Goal: Task Accomplishment & Management: Complete application form

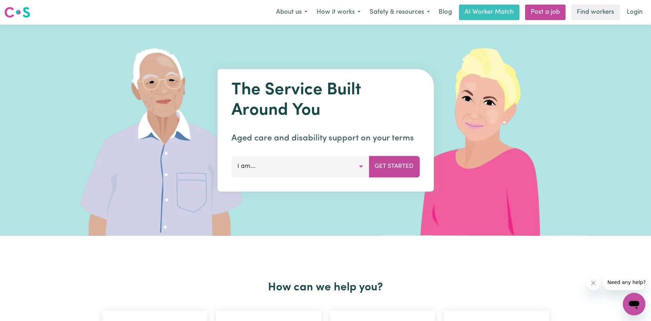
click at [337, 163] on button "I am..." at bounding box center [300, 166] width 138 height 21
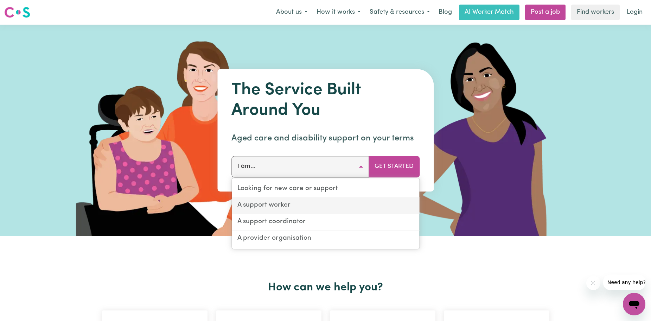
click at [288, 206] on link "A support worker" at bounding box center [325, 205] width 187 height 17
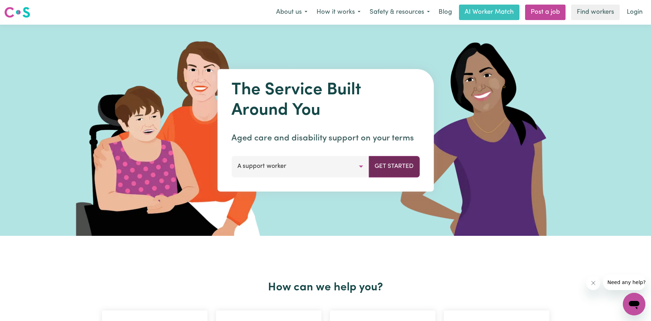
click at [382, 162] on button "Get Started" at bounding box center [394, 166] width 51 height 21
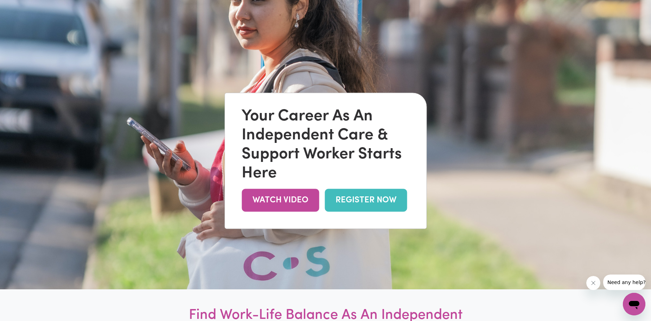
scroll to position [70, 0]
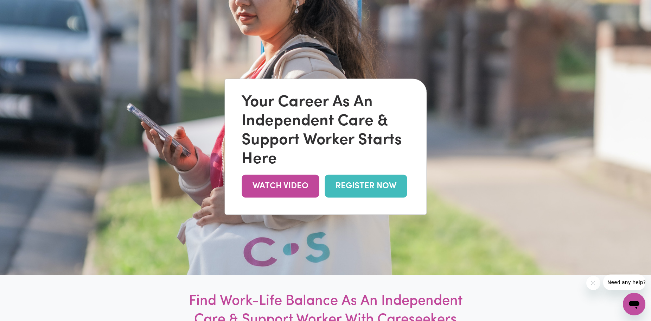
click at [332, 182] on link "REGISTER NOW" at bounding box center [366, 186] width 82 height 23
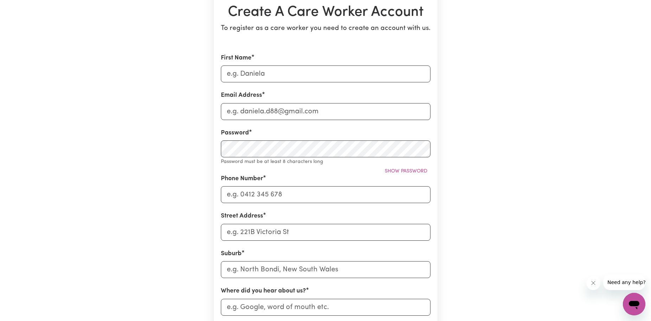
scroll to position [70, 0]
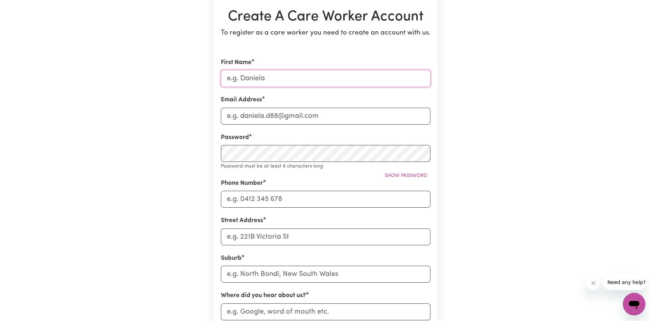
click at [281, 82] on input "First Name" at bounding box center [326, 78] width 210 height 17
type input "Daniel"
type input "danieljaygamble@gmail.com"
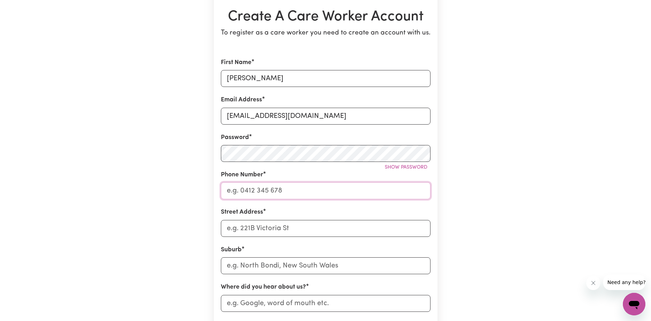
click at [326, 194] on input "Phone Number" at bounding box center [326, 190] width 210 height 17
type input "0416590558"
click at [229, 235] on input "Street Address" at bounding box center [326, 228] width 210 height 17
type input "114 Ormeau Ridge Road"
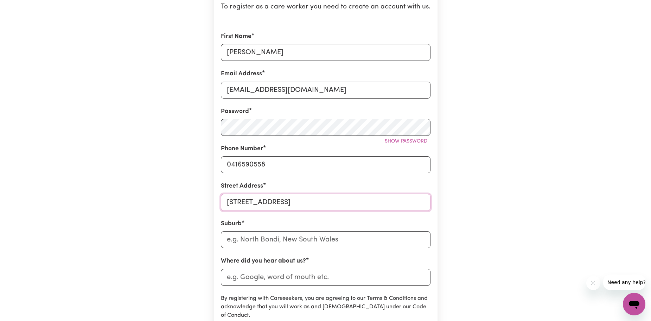
scroll to position [141, 0]
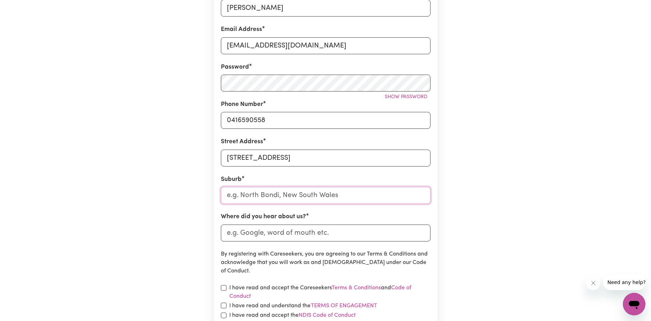
click at [284, 192] on input "text" at bounding box center [326, 195] width 210 height 17
type input "Ormeau"
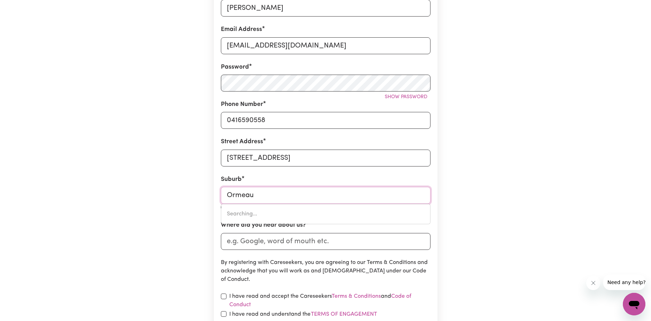
type input "Ormeau HILLS, Queensland, 4208"
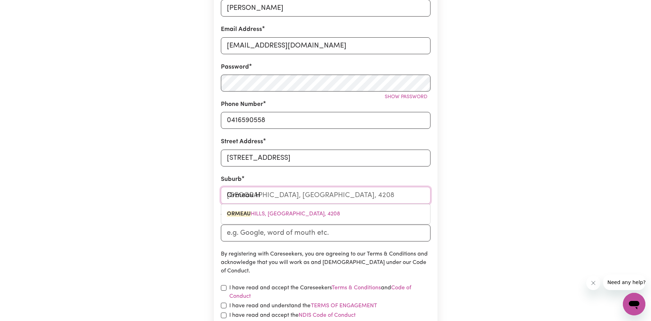
type input "Ormeau Hi"
type input "Ormeau HiLLS, Queensland, 4208"
type input "Ormeau Hil"
type input "Ormeau HilLS, Queensland, 4208"
type input "Ormeau Hill"
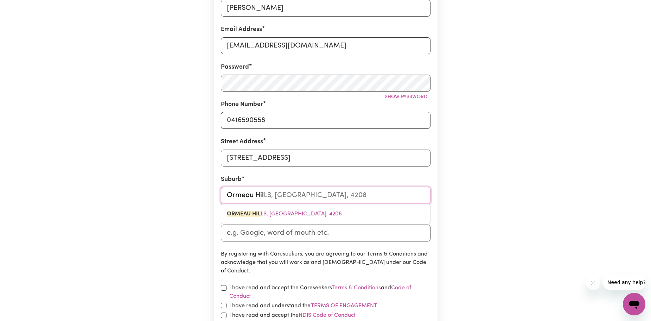
type input "Ormeau HillS, Queensland, 4208"
type input "Ormeau Hills"
type input "Ormeau Hills, Queensland, 4208"
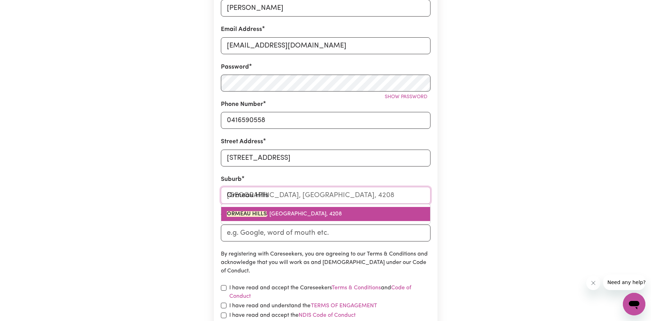
click at [290, 213] on span "ORMEAU HILLS , Queensland, 4208" at bounding box center [284, 214] width 115 height 6
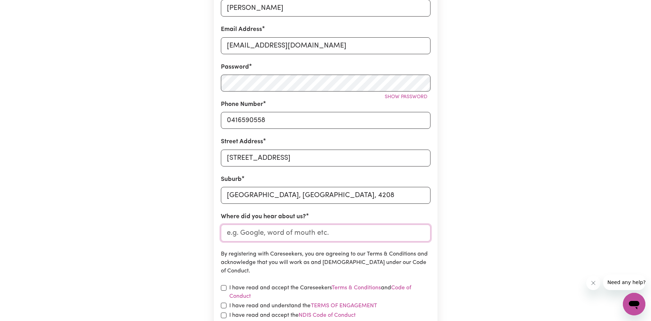
click at [279, 236] on input "Where did you hear about us?" at bounding box center [326, 232] width 210 height 17
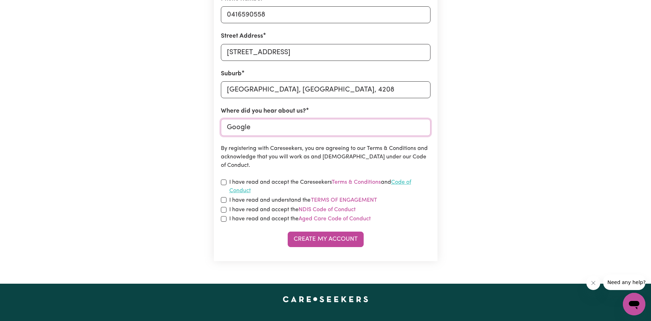
type input "Google"
click at [223, 183] on input "checkbox" at bounding box center [224, 182] width 6 height 6
checkbox input "true"
click at [223, 201] on input "checkbox" at bounding box center [224, 200] width 6 height 6
checkbox input "true"
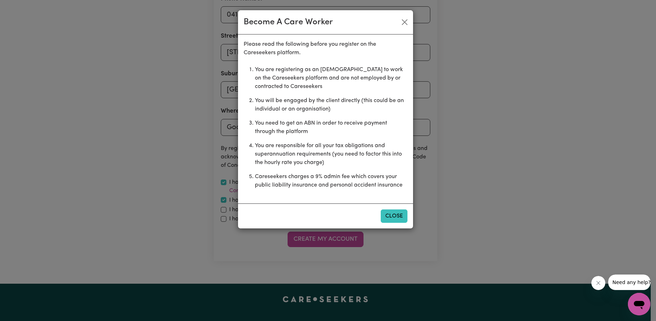
click at [387, 217] on button "Close" at bounding box center [394, 215] width 27 height 13
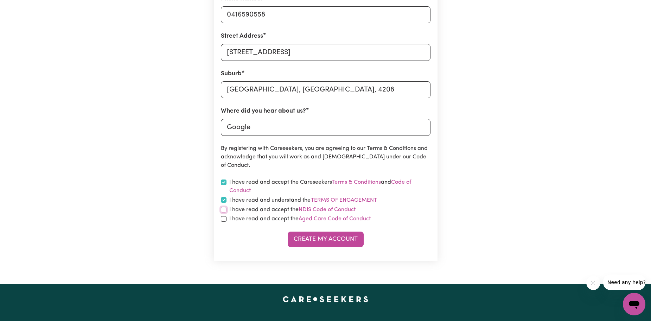
click at [223, 209] on input "checkbox" at bounding box center [224, 210] width 6 height 6
checkbox input "true"
click at [224, 221] on input "checkbox" at bounding box center [224, 219] width 6 height 6
checkbox input "true"
click at [224, 210] on input "checkbox" at bounding box center [224, 210] width 6 height 6
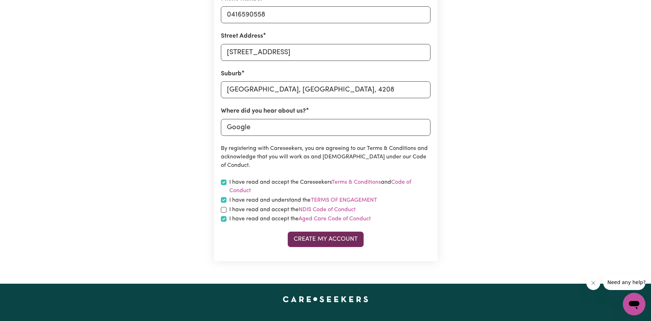
click at [343, 239] on button "Create My Account" at bounding box center [326, 238] width 76 height 15
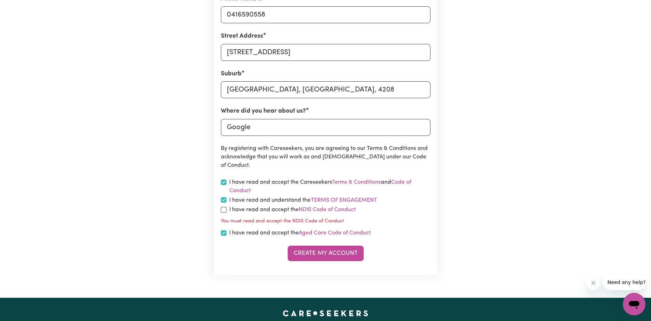
click at [223, 213] on div "I have read and accept the NDIS Code of Conduct" at bounding box center [326, 209] width 210 height 8
click at [223, 212] on input "checkbox" at bounding box center [224, 210] width 6 height 6
checkbox input "true"
click at [341, 258] on button "Create My Account" at bounding box center [326, 253] width 76 height 15
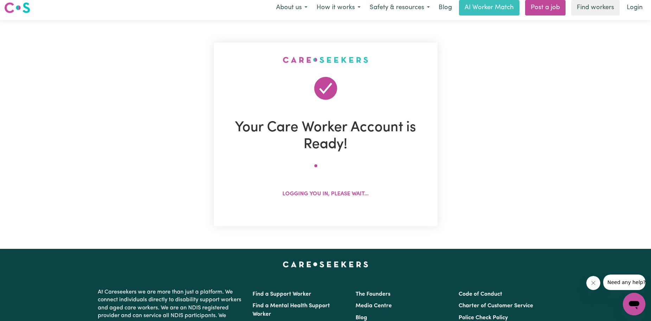
scroll to position [0, 0]
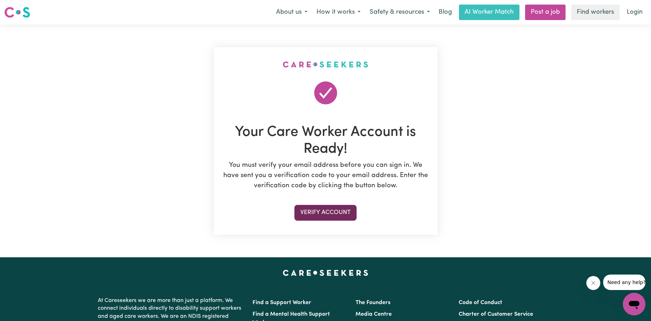
click at [318, 214] on button "Verify Account" at bounding box center [325, 212] width 62 height 15
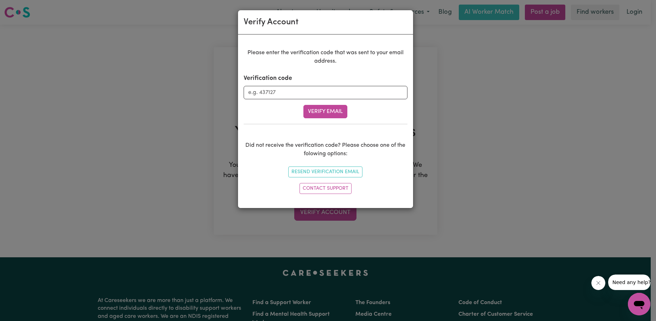
click at [303, 83] on div "Verification code" at bounding box center [326, 86] width 164 height 25
click at [303, 88] on input "Verification code" at bounding box center [326, 92] width 164 height 13
type input "107433"
click at [319, 114] on button "Verify Email" at bounding box center [326, 111] width 44 height 13
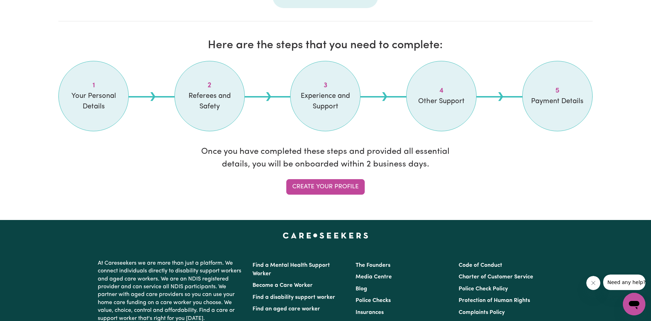
scroll to position [563, 0]
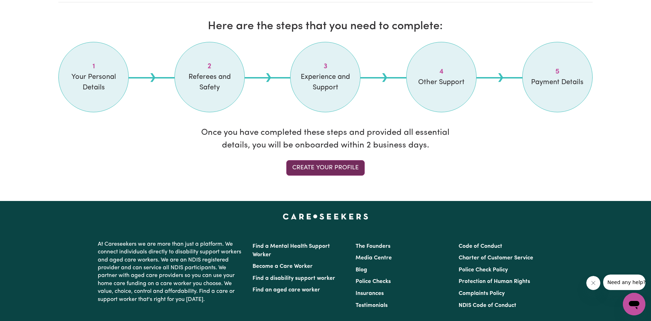
click at [334, 163] on link "Create your profile" at bounding box center [325, 167] width 78 height 15
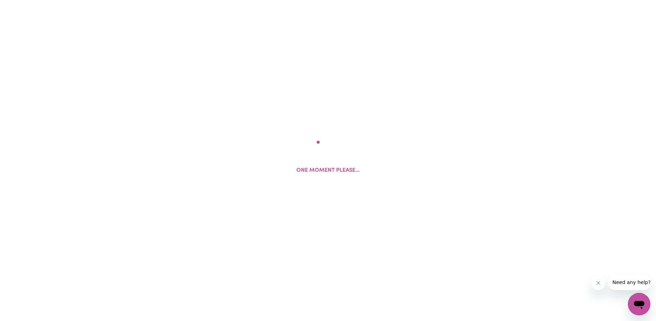
select select "Studying a healthcare related degree or qualification"
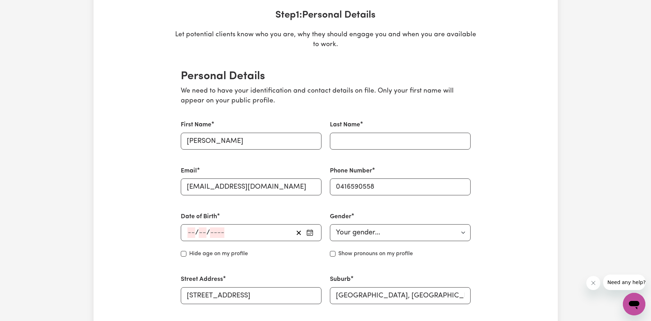
scroll to position [106, 0]
click at [362, 145] on input "Last Name" at bounding box center [400, 140] width 141 height 17
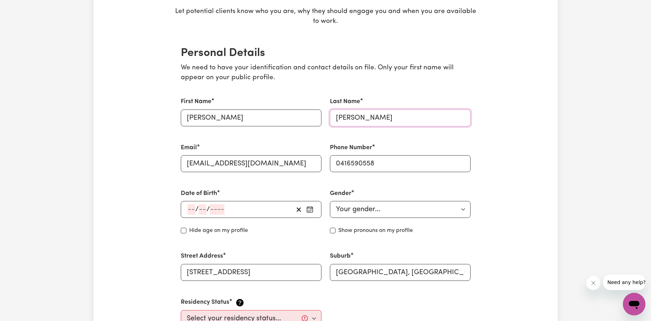
scroll to position [141, 0]
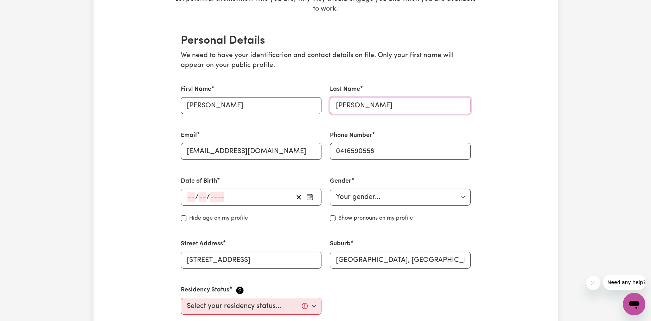
type input "Gamble"
click at [185, 201] on div "/ /" at bounding box center [251, 197] width 141 height 17
click at [190, 198] on input "number" at bounding box center [191, 197] width 8 height 11
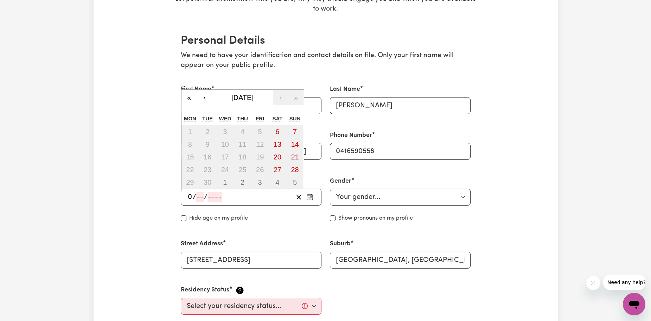
type input "01"
type input "12"
type input "198"
type input "1988-12-01"
type input "1"
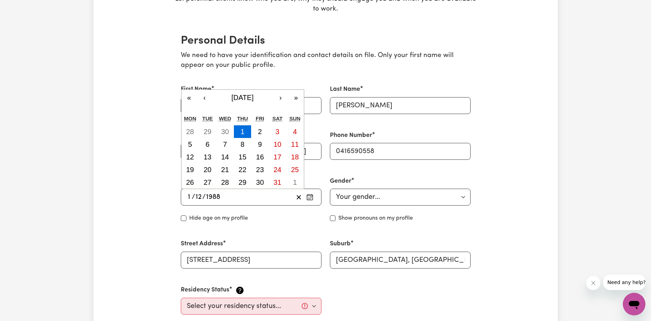
type input "1988"
click at [393, 196] on select "Your gender... Female Male Non-binary Other Prefer not to say" at bounding box center [400, 197] width 141 height 17
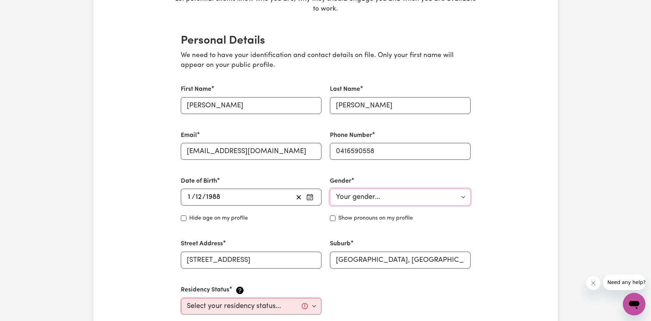
select select "male"
click at [330, 189] on select "Your gender... Female Male Non-binary Other Prefer not to say" at bounding box center [400, 197] width 141 height 17
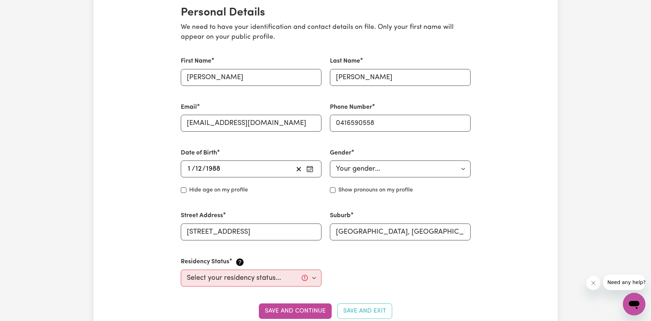
scroll to position [211, 0]
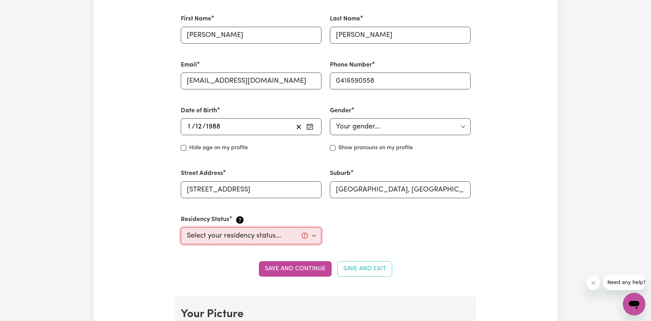
click at [254, 239] on select "Select your residency status... Australian citizen Australian PR Temporary Work…" at bounding box center [251, 235] width 141 height 17
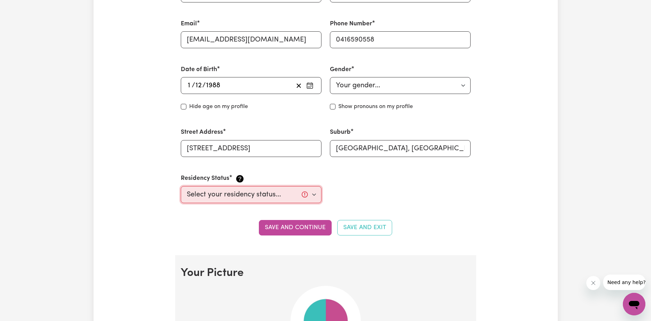
scroll to position [317, 0]
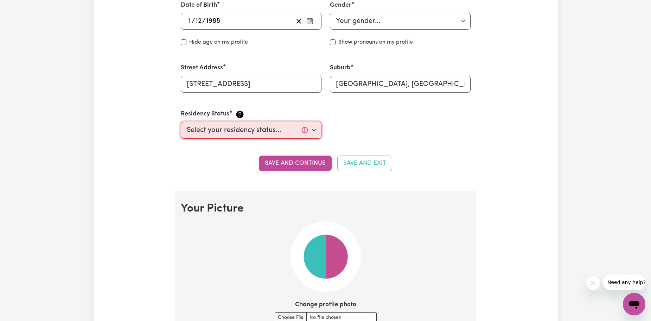
click at [253, 131] on select "Select your residency status... Australian citizen Australian PR Temporary Work…" at bounding box center [251, 130] width 141 height 17
select select "Australian Citizen"
click at [181, 122] on select "Select your residency status... Australian citizen Australian PR Temporary Work…" at bounding box center [251, 130] width 141 height 17
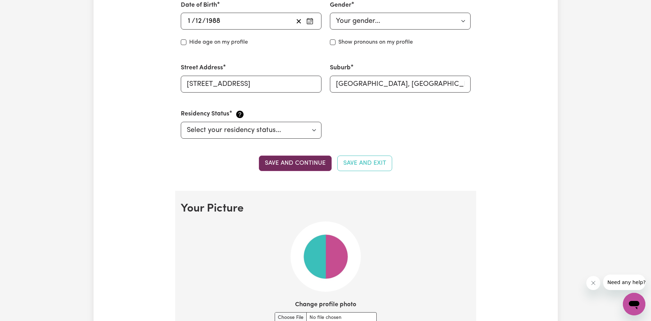
click at [315, 163] on button "Save and continue" at bounding box center [295, 162] width 73 height 15
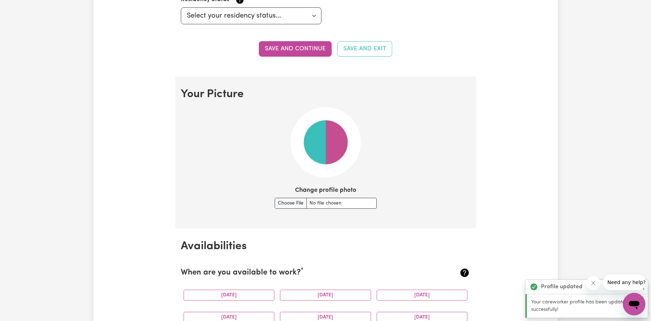
scroll to position [507, 0]
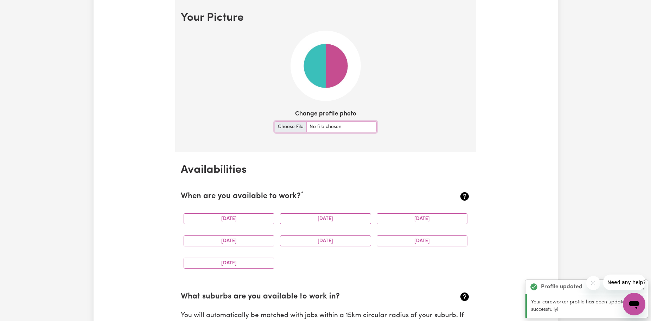
click at [300, 127] on input "Change profile photo" at bounding box center [326, 126] width 102 height 11
type input "C:\fakepath\QVZqdW1HY0tnbG1rSzFUUGVHMi1PUDA4-modified.png"
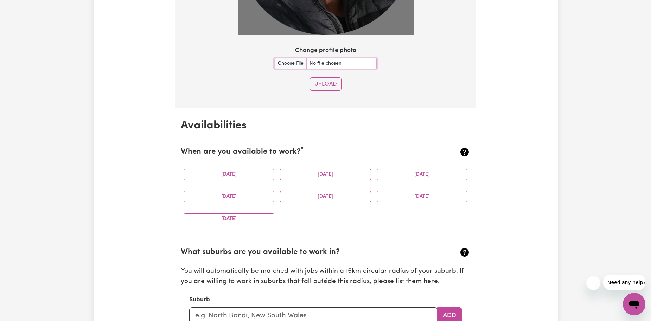
scroll to position [683, 0]
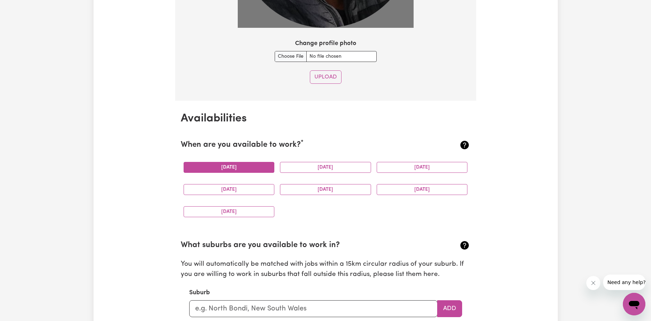
click at [241, 167] on button "Monday" at bounding box center [229, 167] width 91 height 11
drag, startPoint x: 308, startPoint y: 168, endPoint x: 331, endPoint y: 169, distance: 23.6
click at [307, 169] on button "Tuesday" at bounding box center [325, 167] width 91 height 11
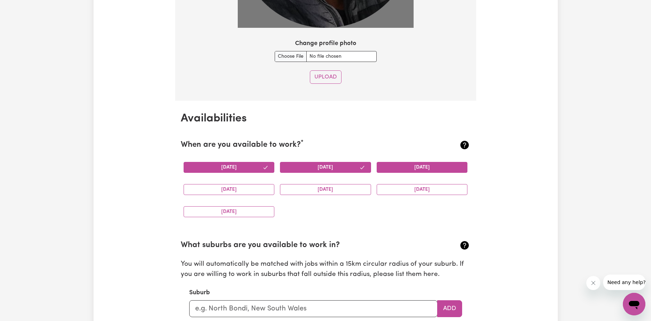
click at [416, 162] on button "Wednesday" at bounding box center [422, 167] width 91 height 11
click at [259, 186] on button "Thursday" at bounding box center [229, 189] width 91 height 11
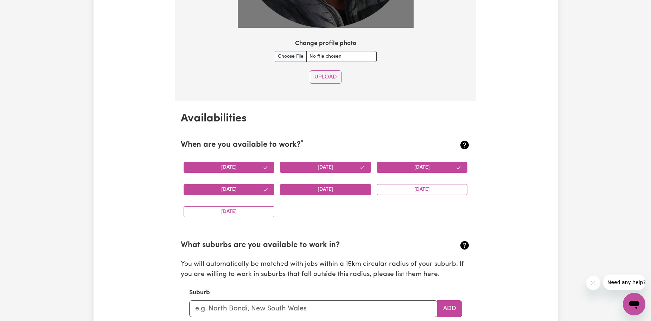
click at [311, 187] on button "Friday" at bounding box center [325, 189] width 91 height 11
click at [405, 189] on button "Saturday" at bounding box center [422, 189] width 91 height 11
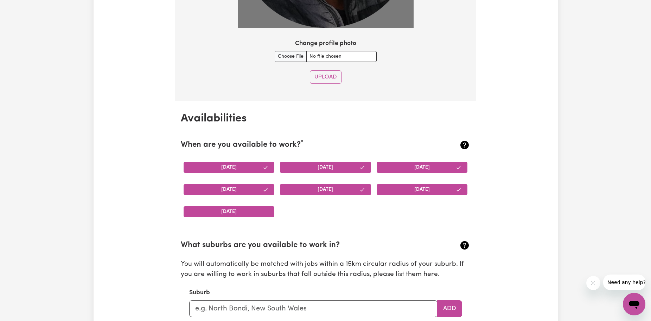
click at [259, 207] on button "Sunday" at bounding box center [229, 211] width 91 height 11
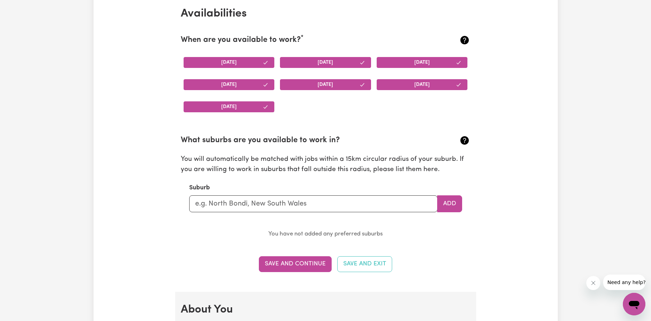
scroll to position [789, 0]
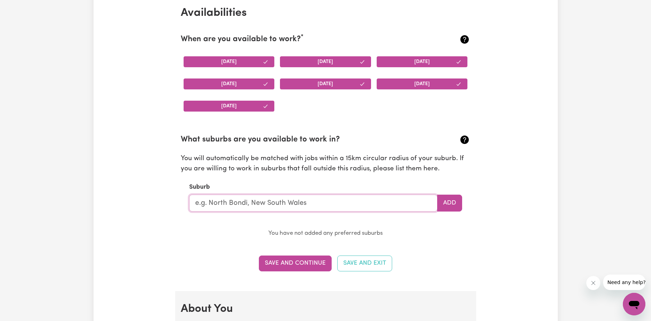
click at [287, 207] on input "text" at bounding box center [313, 203] width 248 height 17
type input "Ormeau"
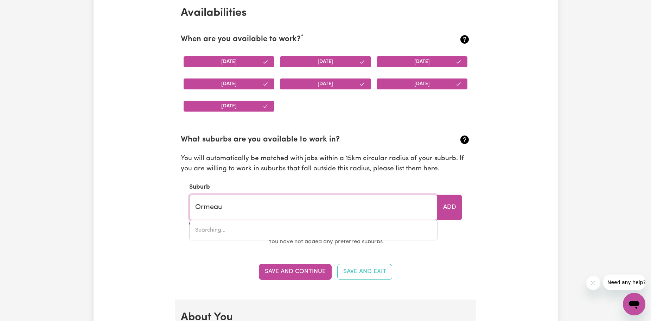
type input "Ormeau, Queensland, 4208"
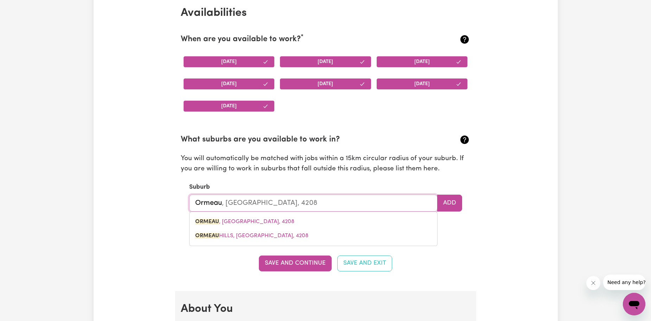
type input "Ormeau Hills"
type input "Ormeau Hills, Queensland, 4208"
click at [248, 219] on span "ORMEAU HILLS , Queensland, 4208" at bounding box center [252, 222] width 115 height 6
type input "ORMEAU HILLS, Queensland, 4208"
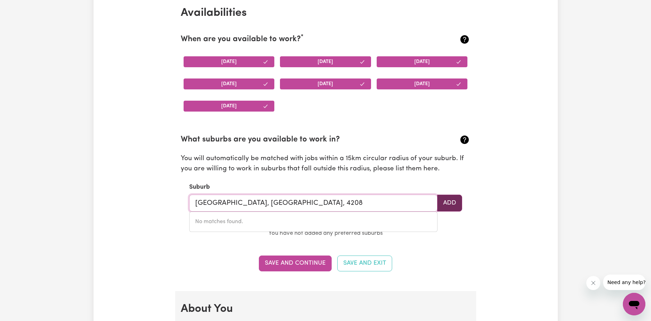
type input "ORMEAU HILLS, Queensland, 4208"
click at [441, 200] on button "Add" at bounding box center [449, 203] width 25 height 17
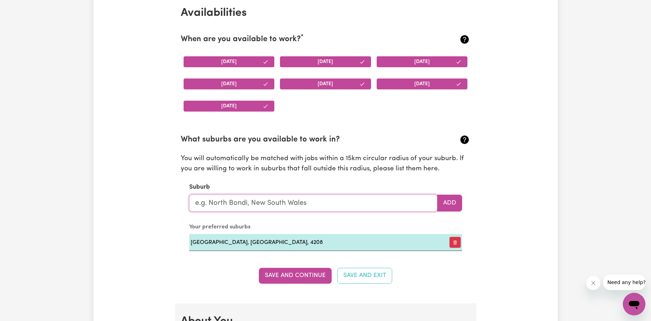
click at [272, 199] on input "text" at bounding box center [313, 203] width 248 height 17
type input "Ormeau"
type input "Ormeau, Queensland, 4208"
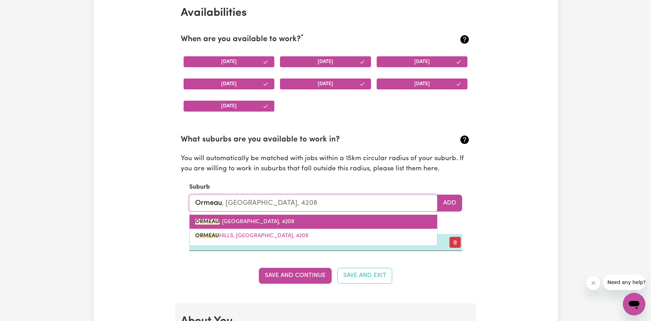
click at [215, 219] on mark "ORMEAU" at bounding box center [207, 222] width 24 height 6
type input "ORMEAU, Queensland, 4208"
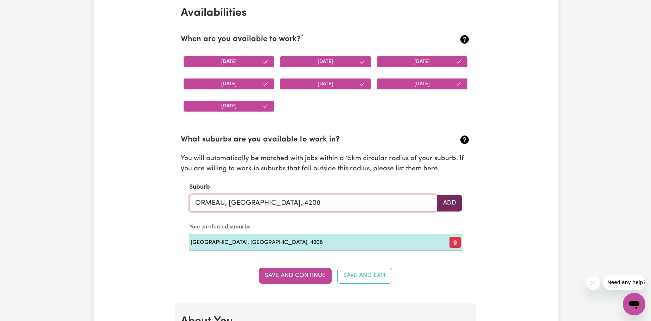
type input "ORMEAU, Queensland, 4208"
click at [456, 198] on button "Add" at bounding box center [449, 203] width 25 height 17
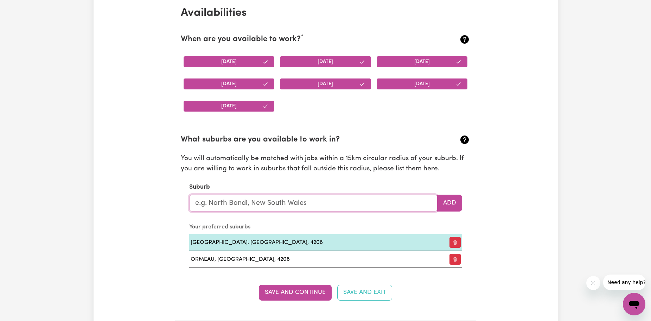
click at [309, 203] on input "text" at bounding box center [313, 203] width 248 height 17
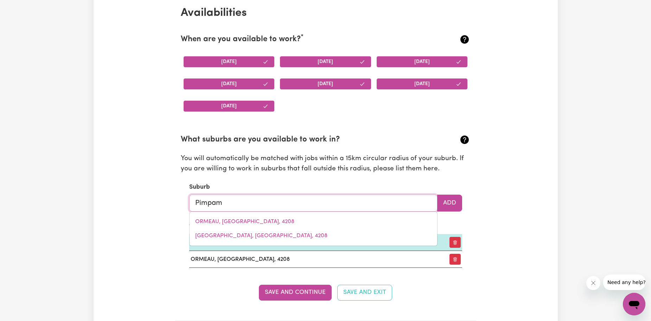
type input "Pimpama"
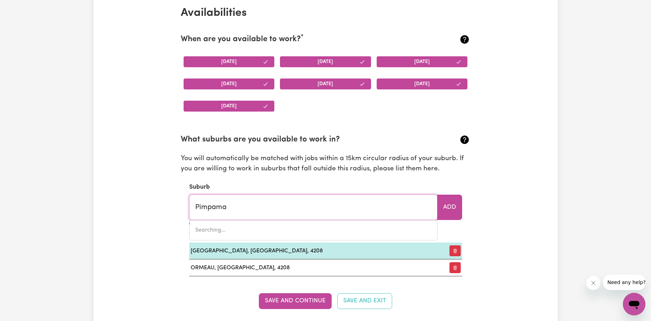
type input "Pimpama, Queensland, 4209"
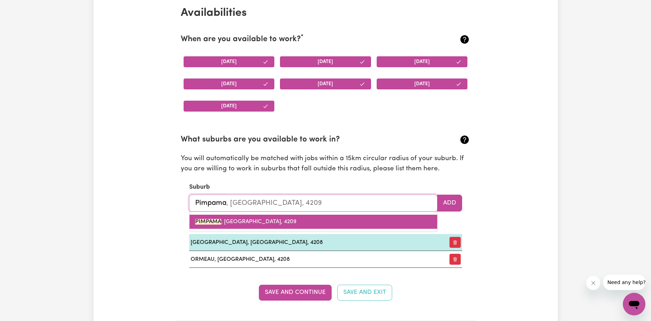
click at [274, 220] on link "PIMPAMA , Queensland, 4209" at bounding box center [314, 222] width 248 height 14
type input "PIMPAMA, Queensland, 4209"
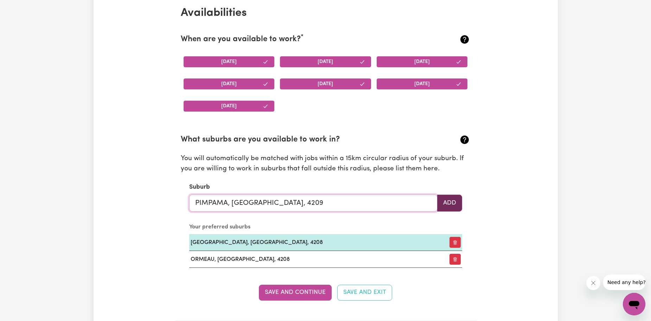
type input "PIMPAMA, Queensland, 4209"
click at [443, 201] on button "Add" at bounding box center [449, 203] width 25 height 17
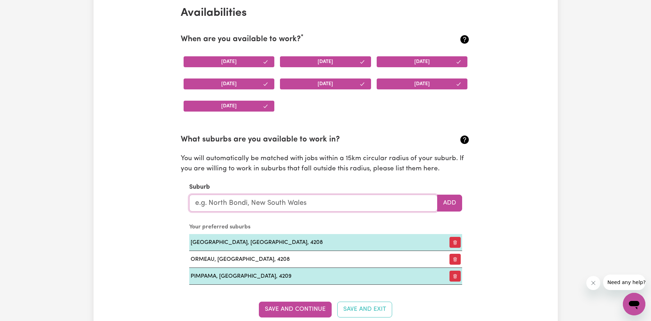
click at [273, 204] on input "text" at bounding box center [313, 203] width 248 height 17
type input "Ben"
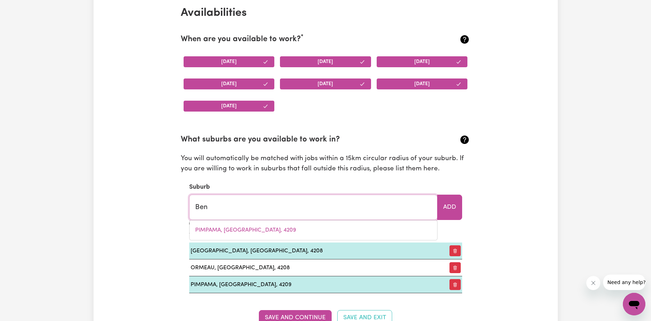
type input "Ben BULLEN, New South Wales, 2790"
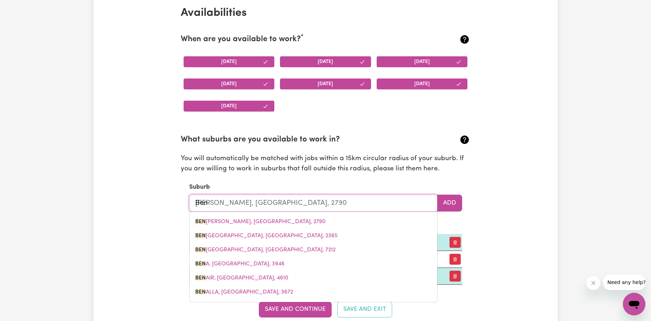
type input "Be"
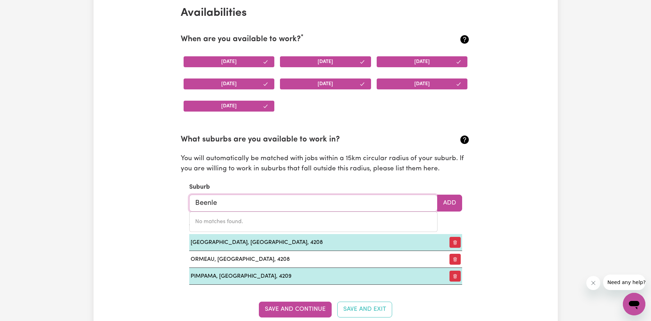
type input "Beenlei"
type input "BeenleiGH, Queensland, 4207"
type input "Beenleig"
type input "BeenleigH, Queensland, 4207"
type input "Beenleigh"
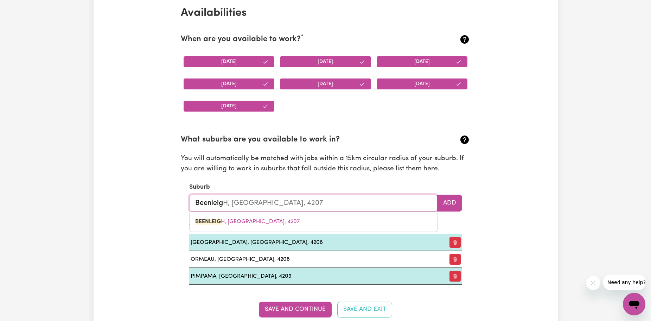
type input "Beenleigh, Queensland, 4207"
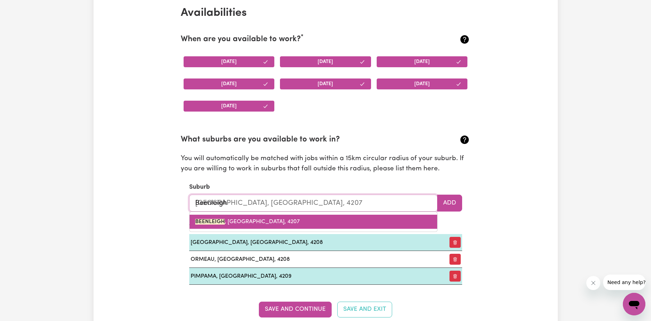
click at [280, 222] on link "BEENLEIGH , Queensland, 4207" at bounding box center [314, 222] width 248 height 14
type input "BEENLEIGH, Queensland, 4207"
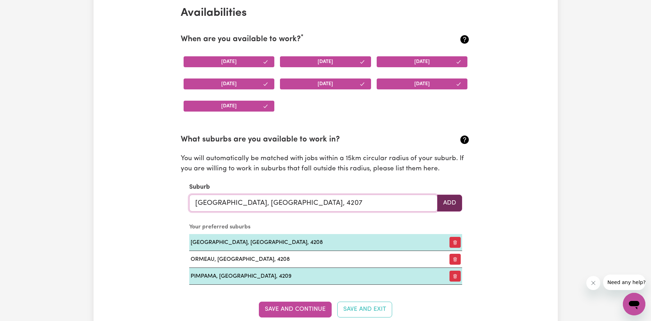
type input "BEENLEIGH, Queensland, 4207"
click at [451, 199] on button "Add" at bounding box center [449, 203] width 25 height 17
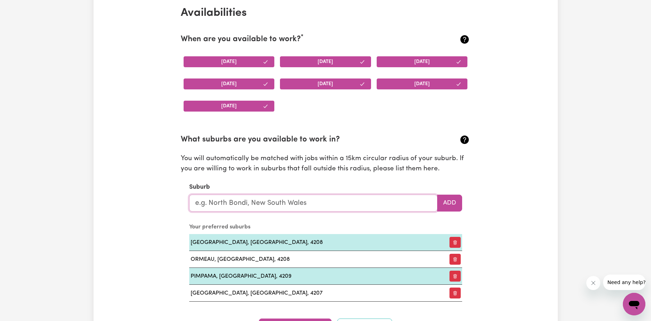
click at [303, 199] on input "text" at bounding box center [313, 203] width 248 height 17
type input "Yatala"
type input "Yatala, Queensland, 4207"
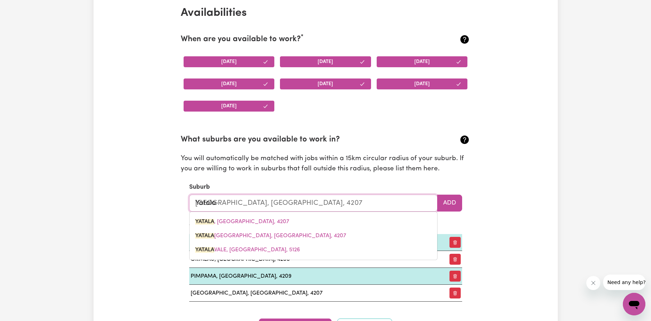
click at [290, 223] on link "YATALA , Queensland, 4207" at bounding box center [314, 222] width 248 height 14
type input "YATALA, Queensland, 4207"
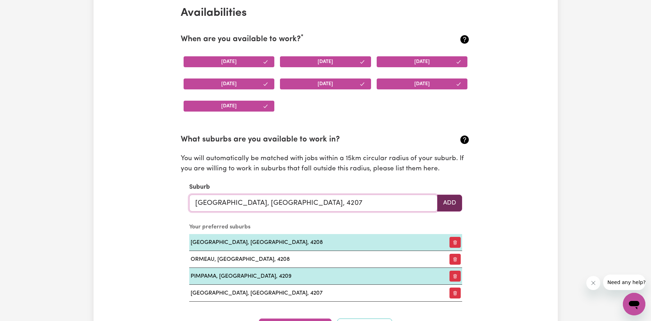
type input "YATALA, Queensland, 4207"
click at [446, 206] on button "Add" at bounding box center [449, 203] width 25 height 17
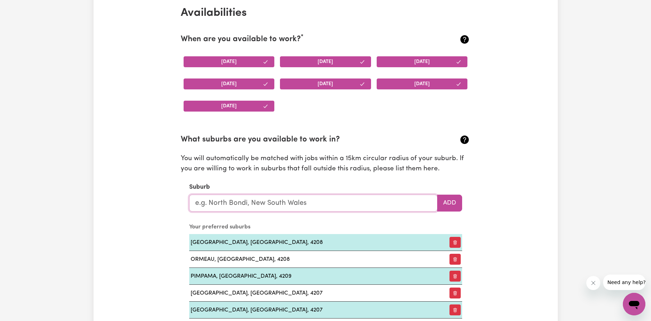
click at [319, 203] on input "text" at bounding box center [313, 203] width 248 height 17
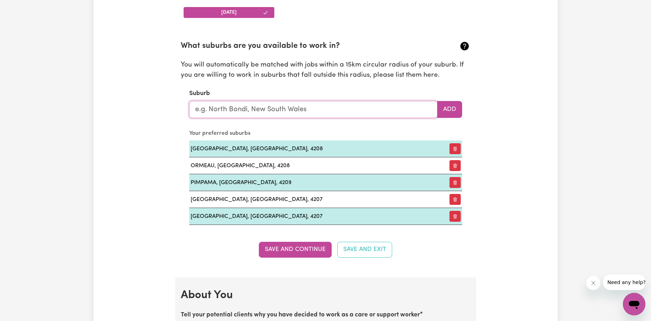
scroll to position [894, 0]
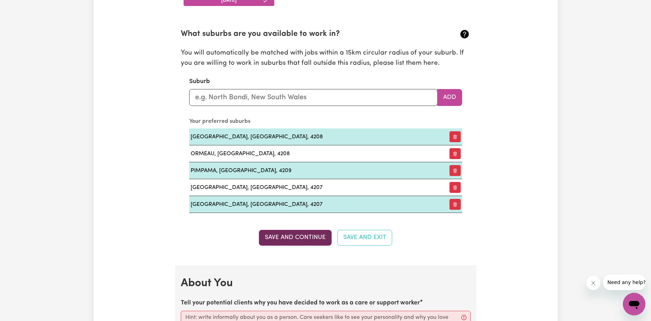
click at [309, 231] on button "Save and Continue" at bounding box center [295, 237] width 73 height 15
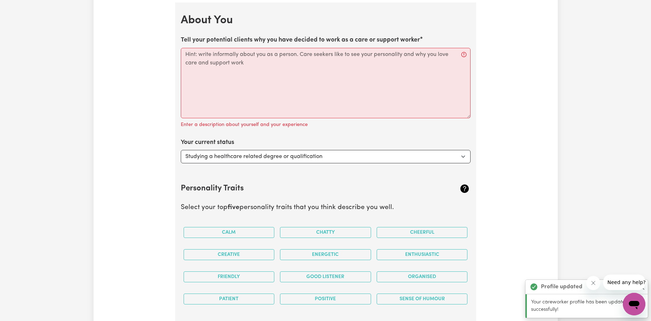
scroll to position [1158, 0]
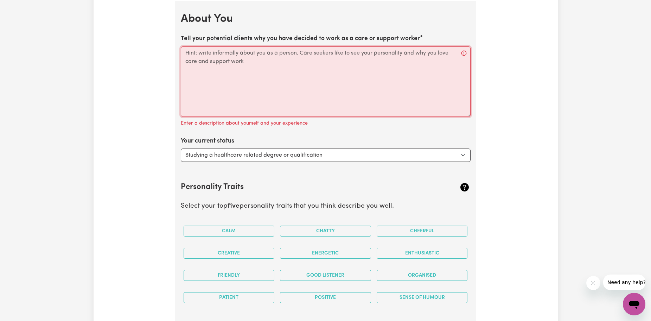
click at [248, 51] on textarea "Tell your potential clients why you have decided to work as a care or support w…" at bounding box center [326, 81] width 290 height 70
paste textarea "I am a compassionate and driven individual with over 15 years of experience in …"
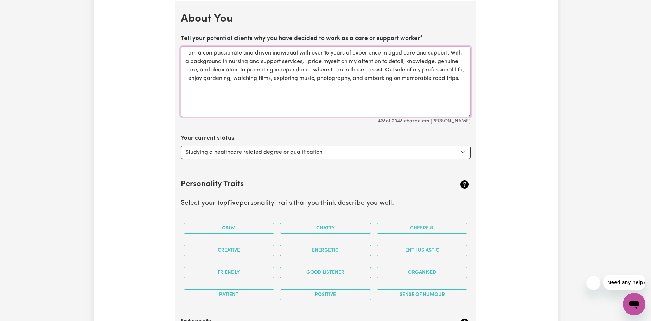
scroll to position [1194, 0]
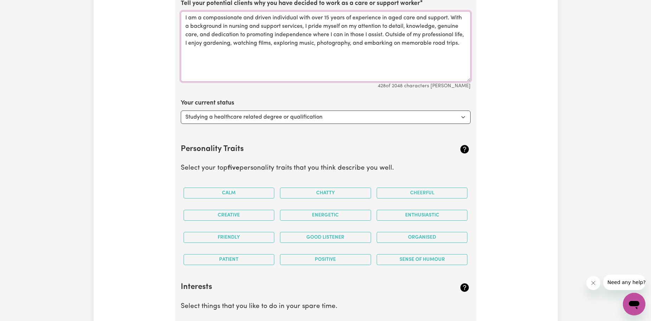
type textarea "I am a compassionate and driven individual with over 15 years of experience in …"
click at [337, 117] on select "Select... Studying a healthcare related degree or qualification Studying a non-…" at bounding box center [326, 116] width 290 height 13
select select "Looking for extra work to fill my week and/or weekends"
click at [181, 110] on select "Select... Studying a healthcare related degree or qualification Studying a non-…" at bounding box center [326, 116] width 290 height 13
click at [326, 132] on section "Personality Traits Select your top five personality traits that you think descr…" at bounding box center [326, 201] width 290 height 138
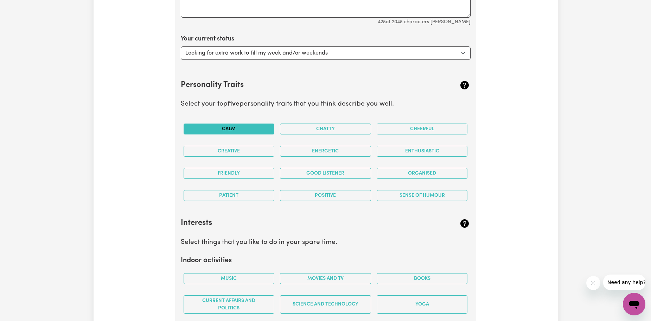
scroll to position [1264, 0]
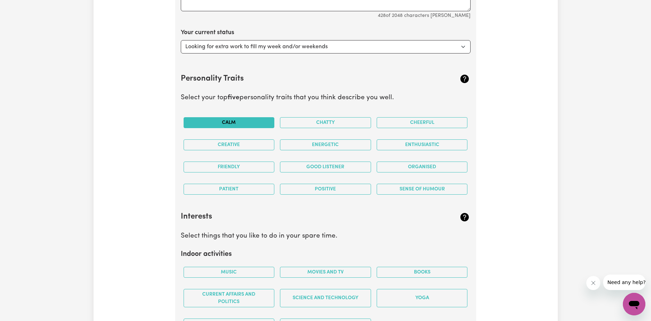
click at [243, 119] on button "Calm" at bounding box center [229, 122] width 91 height 11
click at [305, 124] on button "Chatty" at bounding box center [325, 122] width 91 height 11
click at [408, 121] on button "Cheerful" at bounding box center [422, 122] width 91 height 11
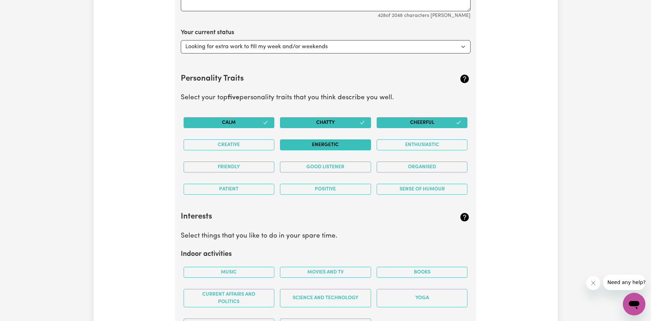
click at [357, 142] on button "Energetic" at bounding box center [325, 144] width 91 height 11
click at [259, 145] on button "Creative" at bounding box center [229, 144] width 91 height 11
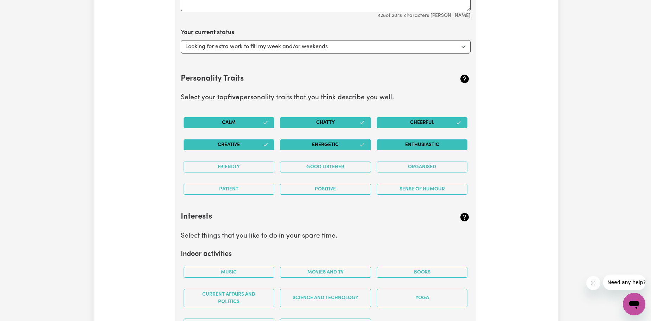
click at [399, 142] on button "Enthusiastic" at bounding box center [422, 144] width 91 height 11
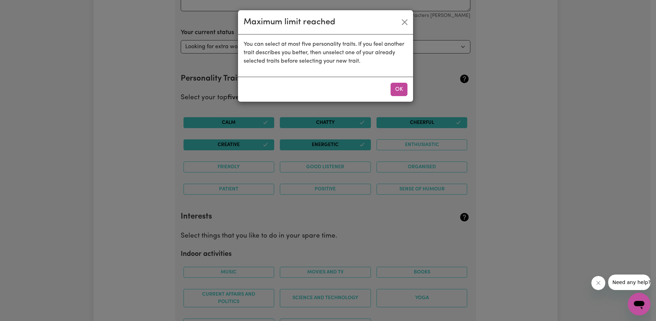
click at [396, 82] on div "OK" at bounding box center [325, 89] width 175 height 25
click at [398, 89] on button "OK" at bounding box center [399, 89] width 17 height 13
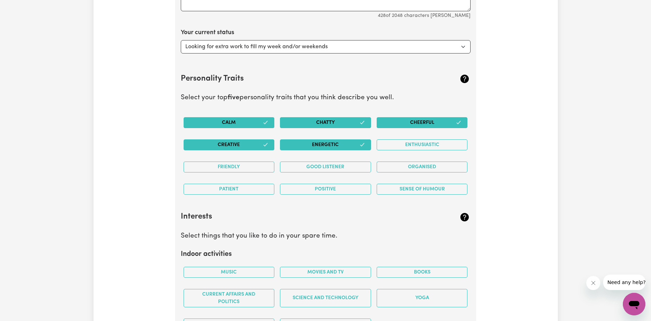
click at [228, 145] on button "Creative" at bounding box center [229, 144] width 91 height 11
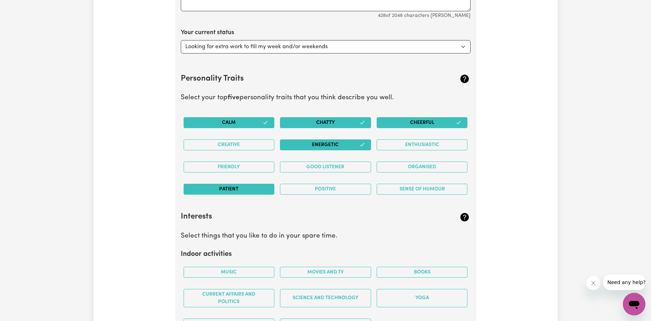
click at [242, 184] on button "Patient" at bounding box center [229, 189] width 91 height 11
click at [344, 124] on button "Chatty" at bounding box center [325, 122] width 91 height 11
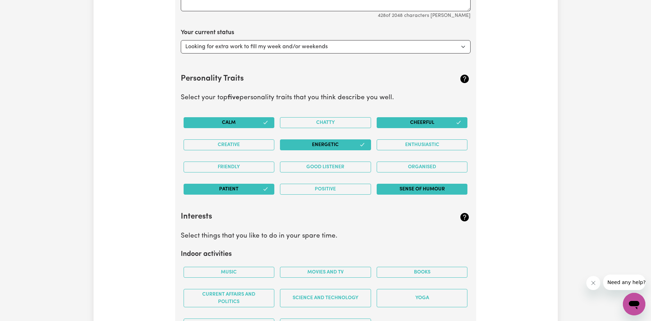
click at [403, 184] on button "Sense of Humour" at bounding box center [422, 189] width 91 height 11
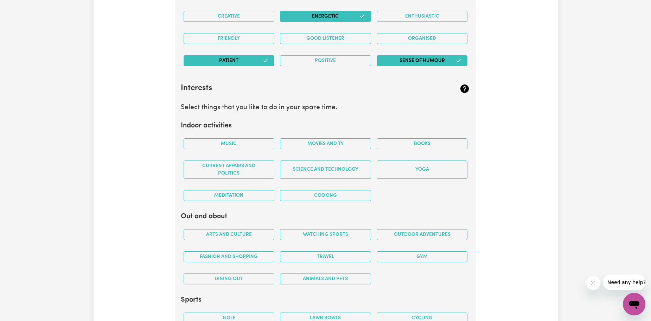
scroll to position [1405, 0]
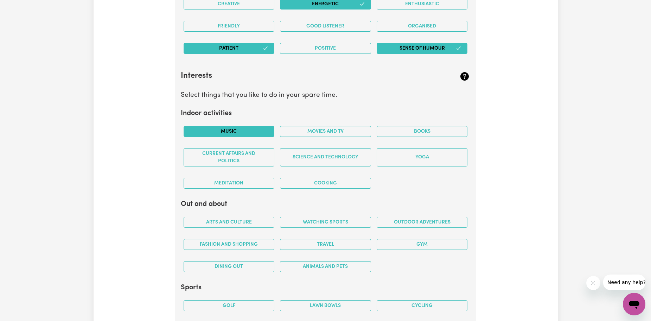
click at [255, 129] on button "Music" at bounding box center [229, 131] width 91 height 11
click at [256, 153] on button "Current Affairs and Politics" at bounding box center [229, 157] width 91 height 18
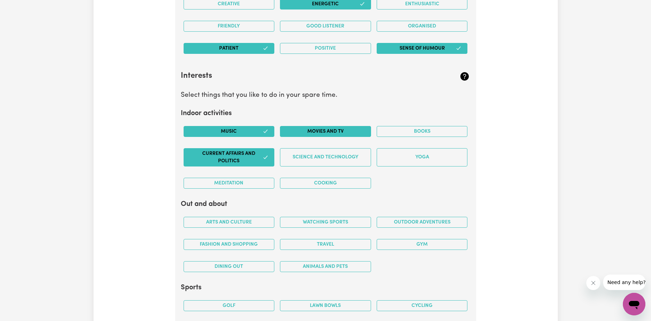
click at [313, 133] on button "Movies and TV" at bounding box center [325, 131] width 91 height 11
click at [337, 180] on button "Cooking" at bounding box center [325, 183] width 91 height 11
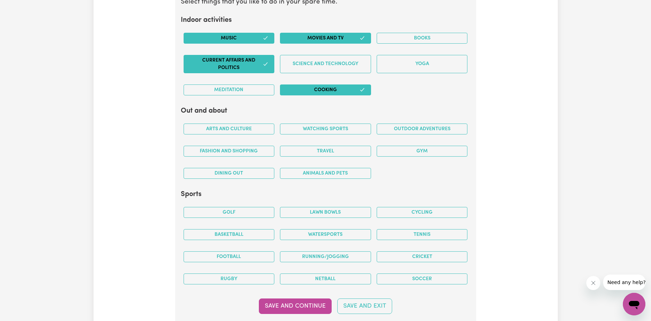
scroll to position [1510, 0]
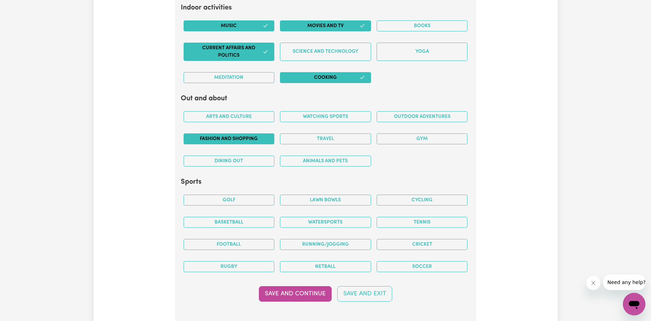
click at [216, 139] on button "Fashion and shopping" at bounding box center [229, 138] width 91 height 11
click at [313, 119] on button "Watching sports" at bounding box center [325, 116] width 91 height 11
click at [319, 116] on button "Watching sports" at bounding box center [325, 116] width 91 height 11
click at [440, 117] on button "Outdoor adventures" at bounding box center [422, 116] width 91 height 11
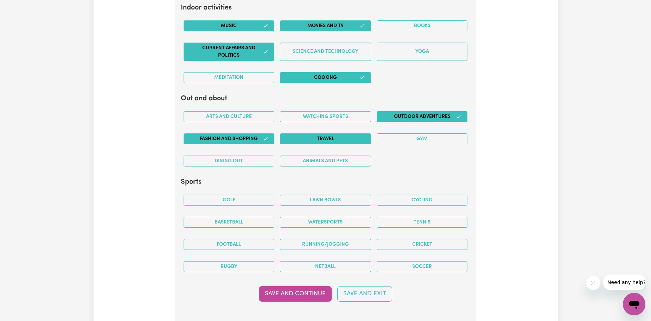
click at [354, 135] on button "Travel" at bounding box center [325, 138] width 91 height 11
click at [348, 161] on button "Animals and pets" at bounding box center [325, 160] width 91 height 11
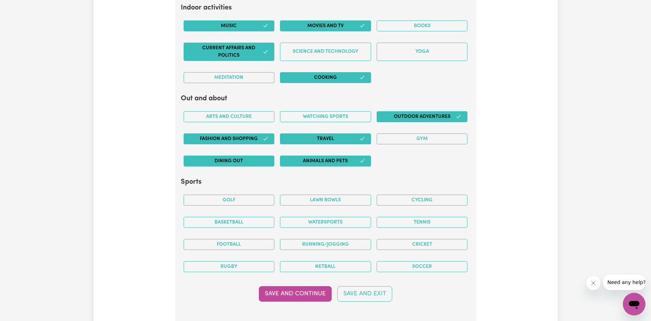
click at [262, 157] on button "Dining out" at bounding box center [229, 160] width 91 height 11
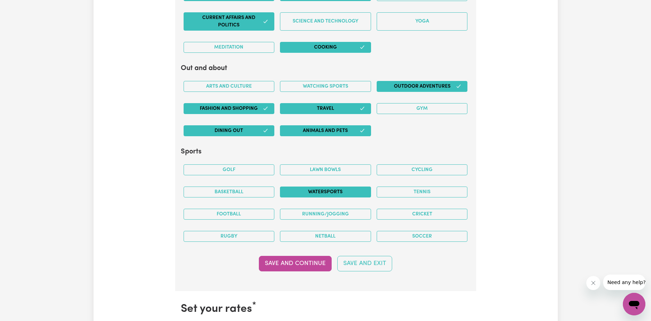
scroll to position [1580, 0]
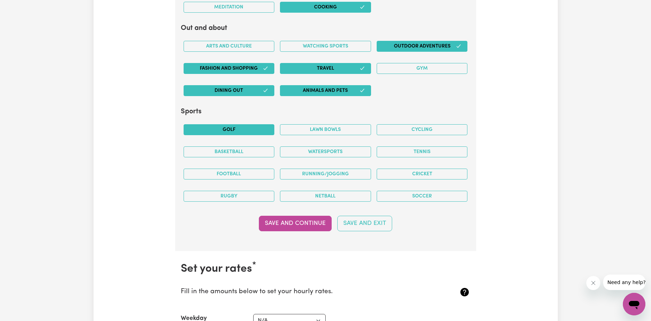
click at [266, 127] on button "Golf" at bounding box center [229, 129] width 91 height 11
click at [253, 132] on button "Golf" at bounding box center [229, 129] width 91 height 11
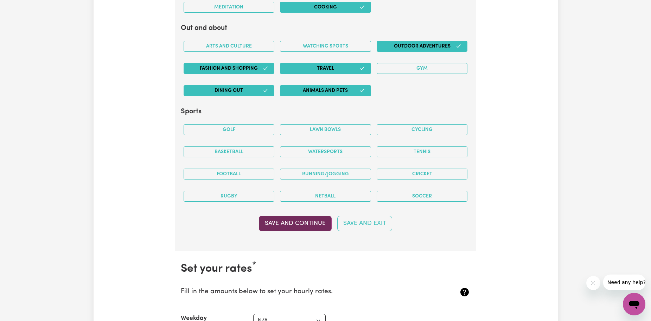
click at [312, 217] on button "Save and Continue" at bounding box center [295, 223] width 73 height 15
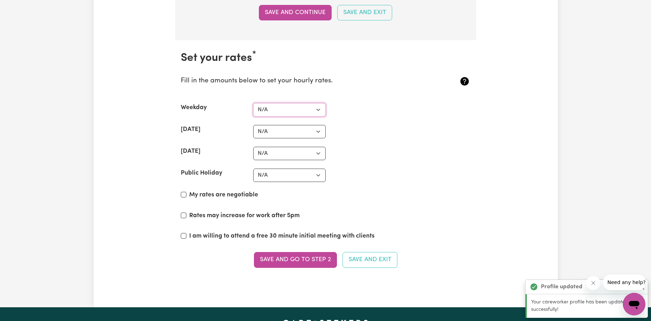
scroll to position [1830, 0]
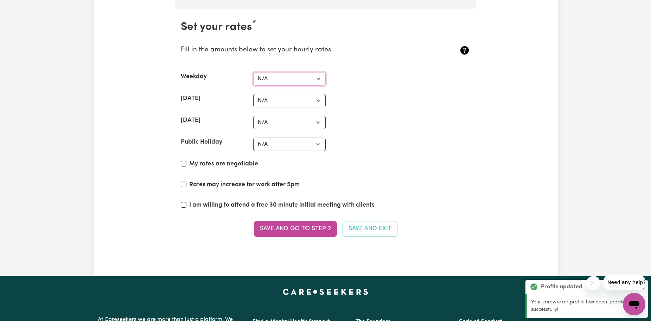
click at [313, 109] on section "Set your rates * Fill in the amounts below to set your hourly rates. Weekday N/…" at bounding box center [325, 132] width 301 height 247
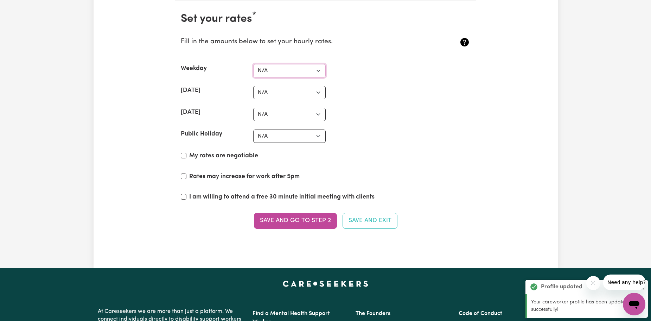
select select "50"
click at [253, 64] on select "N/A $37 $38 $39 $40 $41 $42 $43 $44 $45 $46 $47 $48 $49 $50 $51 $52 $53 $54 $55…" at bounding box center [289, 70] width 72 height 13
click at [292, 89] on select "N/A $37 $38 $39 $40 $41 $42 $43 $44 $45 $46 $47 $48 $49 $50 $51 $52 $53 $54 $55…" at bounding box center [289, 92] width 72 height 13
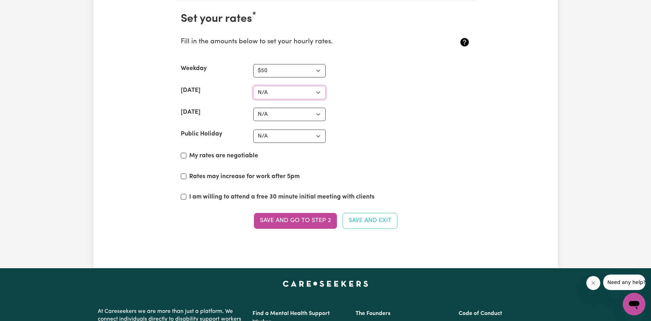
select select "65"
click at [253, 86] on select "N/A $37 $38 $39 $40 $41 $42 $43 $44 $45 $46 $47 $48 $49 $50 $51 $52 $53 $54 $55…" at bounding box center [289, 92] width 72 height 13
click at [287, 114] on select "N/A $37 $38 $39 $40 $41 $42 $43 $44 $45 $46 $47 $48 $49 $50 $51 $52 $53 $54 $55…" at bounding box center [289, 114] width 72 height 13
select select "90"
click at [253, 108] on select "N/A $37 $38 $39 $40 $41 $42 $43 $44 $45 $46 $47 $48 $49 $50 $51 $52 $53 $54 $55…" at bounding box center [289, 114] width 72 height 13
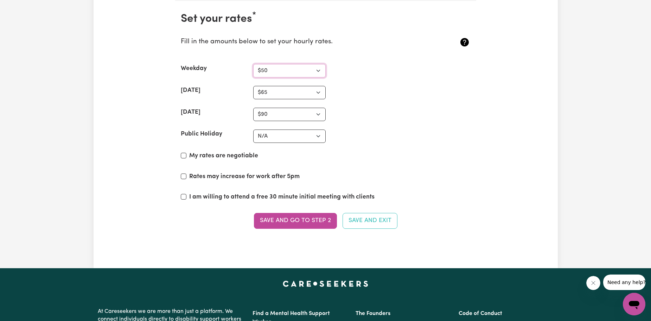
click at [288, 68] on select "N/A $37 $38 $39 $40 $41 $42 $43 $44 $45 $46 $47 $48 $49 $50 $51 $52 $53 $54 $55…" at bounding box center [289, 70] width 72 height 13
select select "55"
click at [253, 64] on select "N/A $37 $38 $39 $40 $41 $42 $43 $44 $45 $46 $47 $48 $49 $50 $51 $52 $53 $54 $55…" at bounding box center [289, 70] width 72 height 13
click at [287, 94] on select "N/A $37 $38 $39 $40 $41 $42 $43 $44 $45 $46 $47 $48 $49 $50 $51 $52 $53 $54 $55…" at bounding box center [289, 92] width 72 height 13
select select "75"
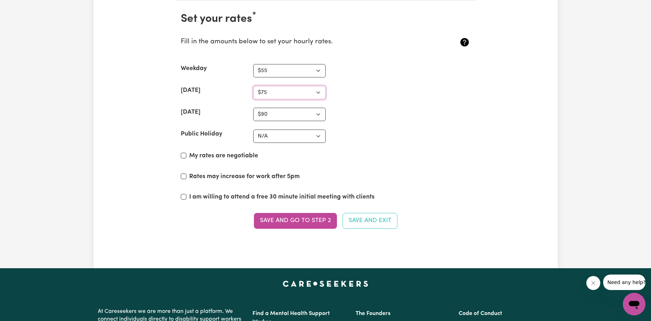
click at [253, 86] on select "N/A $37 $38 $39 $40 $41 $42 $43 $44 $45 $46 $47 $48 $49 $50 $51 $52 $53 $54 $55…" at bounding box center [289, 92] width 72 height 13
click at [281, 114] on select "N/A $37 $38 $39 $40 $41 $42 $43 $44 $45 $46 $47 $48 $49 $50 $51 $52 $53 $54 $55…" at bounding box center [289, 114] width 72 height 13
select select "95"
click at [253, 108] on select "N/A $37 $38 $39 $40 $41 $42 $43 $44 $45 $46 $47 $48 $49 $50 $51 $52 $53 $54 $55…" at bounding box center [289, 114] width 72 height 13
click at [342, 176] on div "Rates may increase for work after 5pm" at bounding box center [326, 178] width 290 height 12
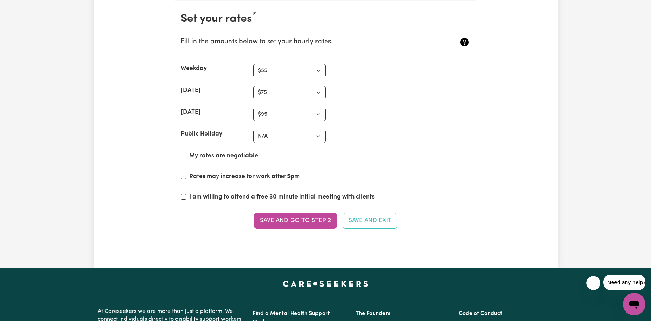
click at [282, 143] on section "Set your rates * Fill in the amounts below to set your hourly rates. Weekday N/…" at bounding box center [325, 124] width 301 height 247
click at [280, 134] on select "N/A $37 $38 $39 $40 $41 $42 $43 $44 $45 $46 $47 $48 $49 $50 $51 $52 $53 $54 $55…" at bounding box center [289, 135] width 72 height 13
select select "120"
click at [253, 129] on select "N/A $37 $38 $39 $40 $41 $42 $43 $44 $45 $46 $47 $48 $49 $50 $51 $52 $53 $54 $55…" at bounding box center [289, 135] width 72 height 13
click at [341, 129] on div "Public Holiday N/A $37 $38 $39 $40 $41 $42 $43 $44 $45 $46 $47 $48 $49 $50 $51 …" at bounding box center [326, 135] width 290 height 13
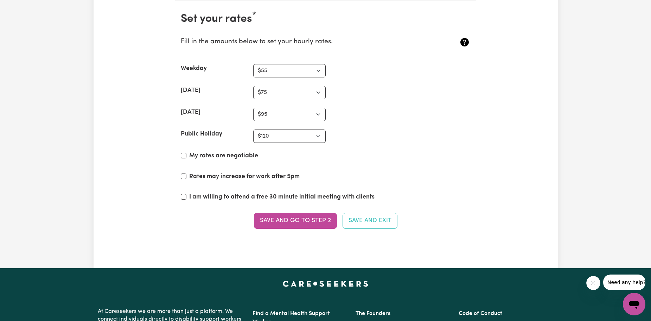
click at [179, 154] on section "Set your rates * Fill in the amounts below to set your hourly rates. Weekday N/…" at bounding box center [325, 124] width 301 height 247
click at [186, 156] on div "My rates are negotiable" at bounding box center [326, 157] width 290 height 12
click at [183, 155] on input "My rates are negotiable" at bounding box center [184, 156] width 6 height 6
checkbox input "true"
click at [186, 176] on div "Rates may increase for work after 5pm" at bounding box center [326, 178] width 290 height 12
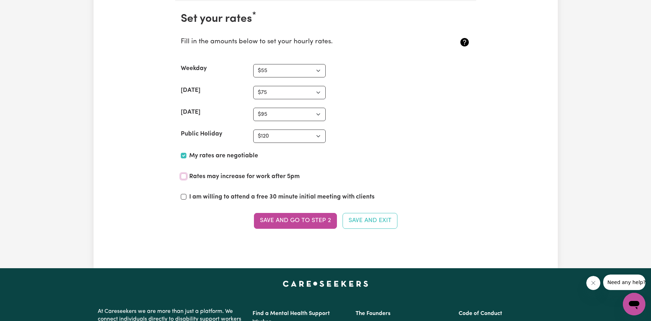
click at [186, 176] on input "Rates may increase for work after 5pm" at bounding box center [184, 176] width 6 height 6
checkbox input "true"
click at [280, 220] on button "Save and go to Step 2" at bounding box center [295, 220] width 83 height 15
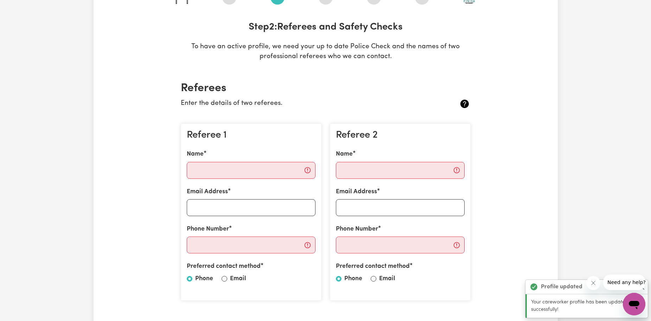
scroll to position [106, 0]
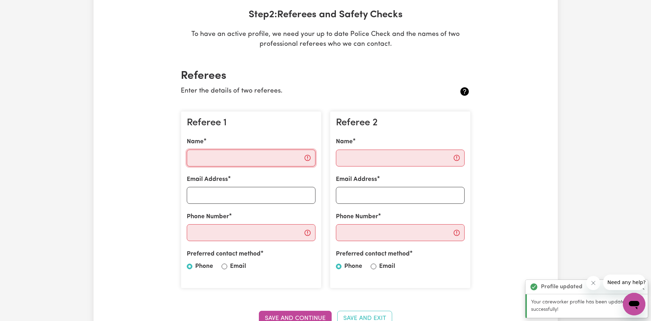
click at [255, 159] on input "Name" at bounding box center [251, 158] width 129 height 17
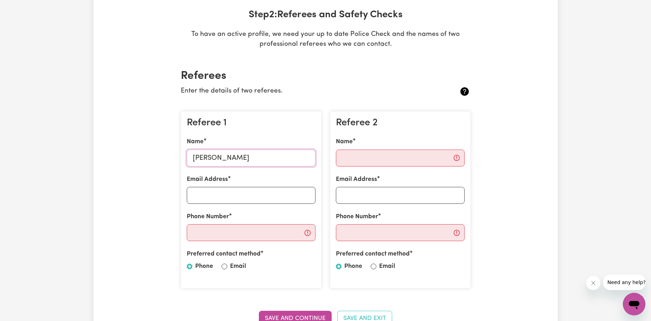
type input "Bradley Beaumont"
click at [363, 159] on input "Name" at bounding box center [400, 158] width 129 height 17
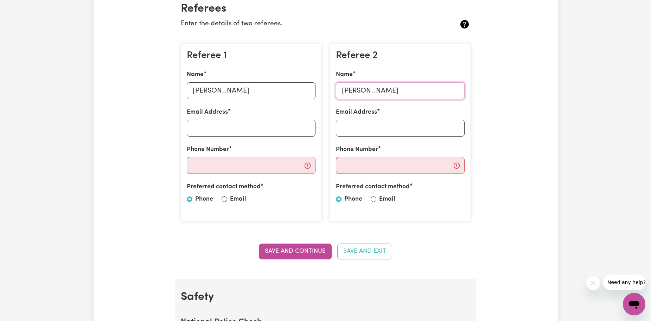
scroll to position [176, 0]
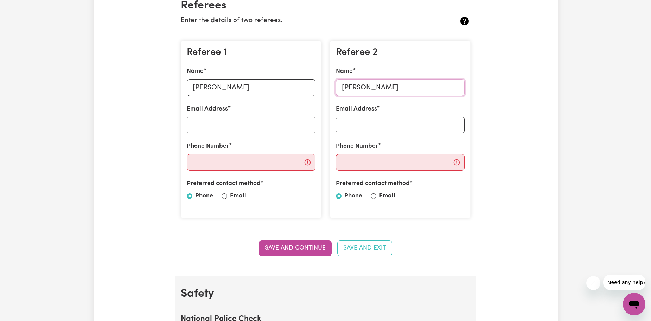
type input "Andrew Holman"
click at [270, 132] on input "Email Address" at bounding box center [251, 124] width 129 height 17
type input "bradley@synccare.net.au"
click at [376, 196] on input "Email" at bounding box center [374, 196] width 6 height 6
radio input "true"
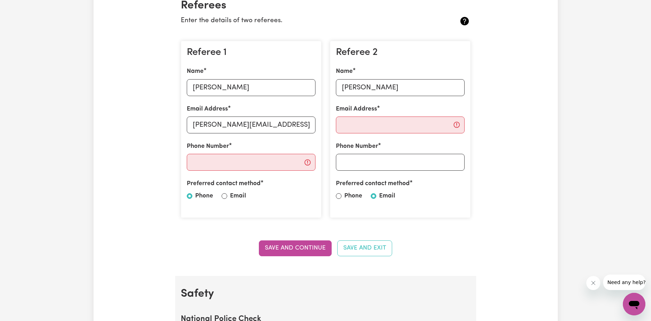
click at [230, 196] on label "Email" at bounding box center [238, 195] width 16 height 9
click at [227, 196] on input "Email" at bounding box center [225, 196] width 6 height 6
radio input "true"
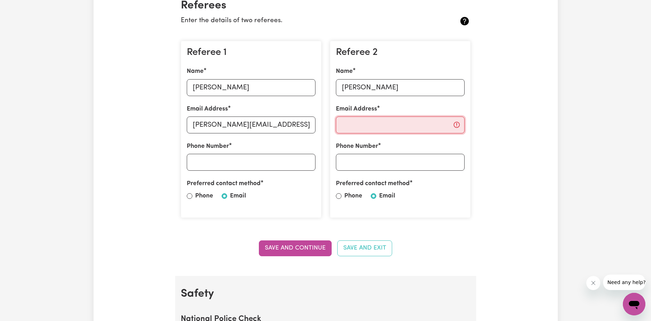
click at [352, 123] on input "Email Address" at bounding box center [400, 124] width 129 height 17
click at [367, 124] on input "Email Address" at bounding box center [400, 124] width 129 height 17
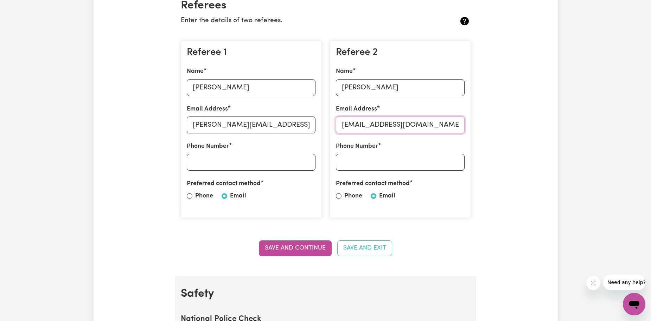
type input "mck.synccare@gmail.com"
click at [382, 169] on input "Phone Number" at bounding box center [400, 162] width 129 height 17
click at [431, 167] on input "Phone Number" at bounding box center [400, 162] width 129 height 17
type input "0492980388"
click at [264, 168] on input "Phone Number" at bounding box center [251, 162] width 129 height 17
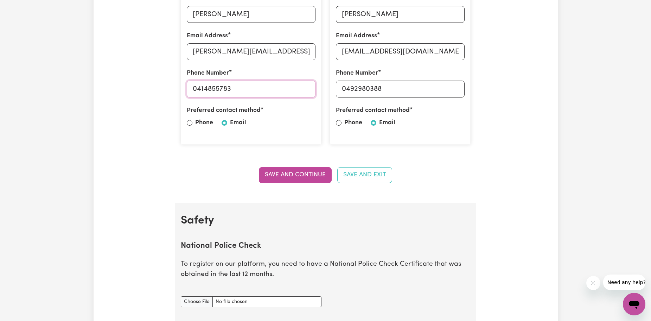
scroll to position [281, 0]
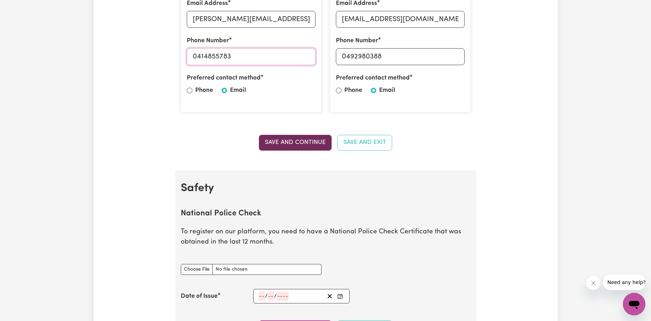
type input "0414855783"
click at [306, 146] on button "Save and Continue" at bounding box center [295, 142] width 73 height 15
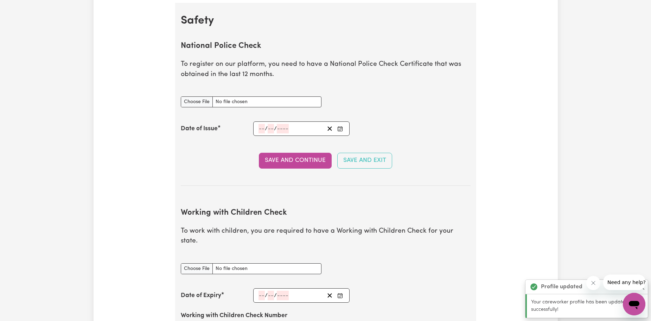
scroll to position [452, 0]
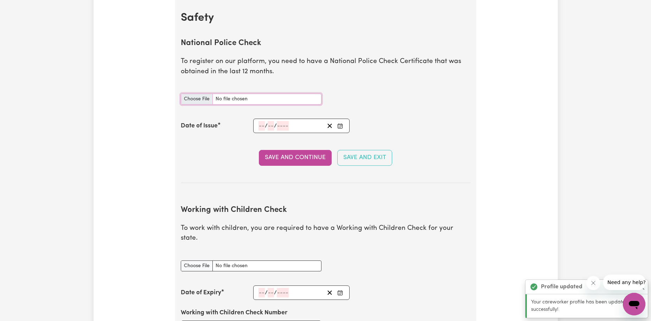
click at [199, 102] on input "National Police Check document" at bounding box center [251, 99] width 141 height 11
type input "C:\fakepath\report_gamble_10354597-5397055.pdf"
click at [260, 125] on input "number" at bounding box center [262, 125] width 6 height 9
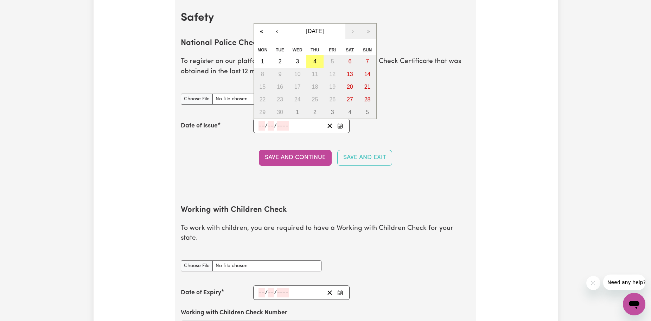
click at [260, 128] on input "number" at bounding box center [262, 125] width 6 height 9
type input "09"
type input "12"
type input "0002-12-09"
type input "9"
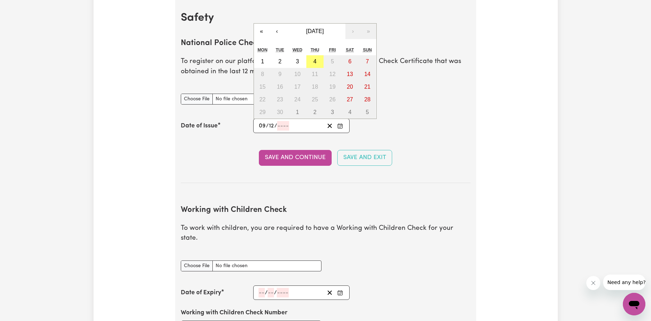
type input "2"
type input "0020-12-09"
type input "20"
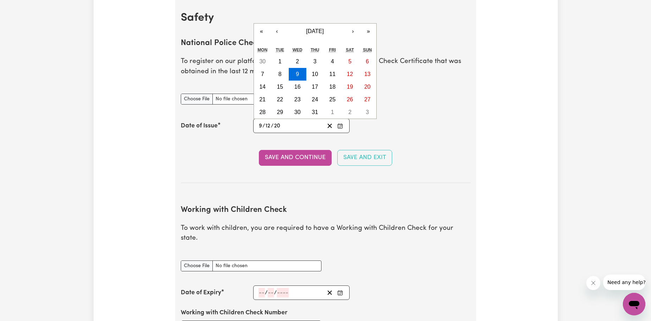
type input "0202-12-09"
type input "202"
type input "2022-12-09"
type input "2022"
type input "0202-12-09"
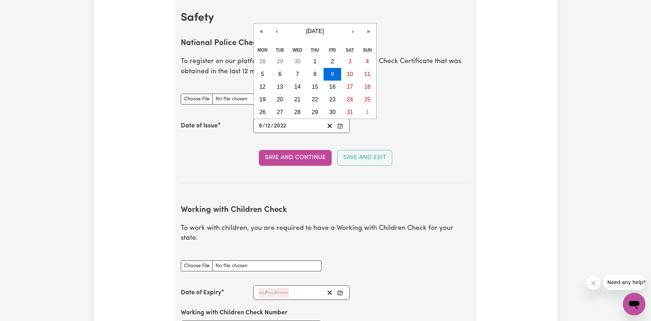
type input "202"
type input "2024-12-09"
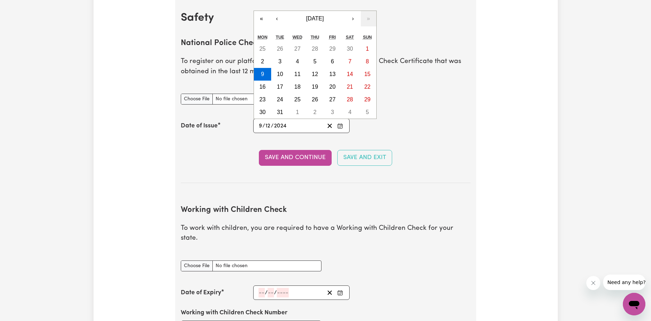
type input "2024"
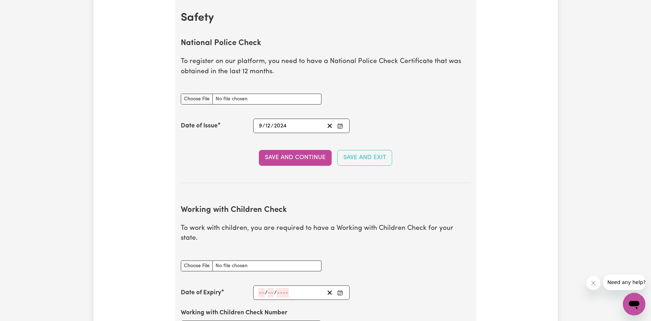
click at [405, 138] on section "National Police Check To register on our platform, you need to have a National …" at bounding box center [326, 104] width 290 height 155
click at [297, 163] on button "Save and Continue" at bounding box center [295, 157] width 73 height 15
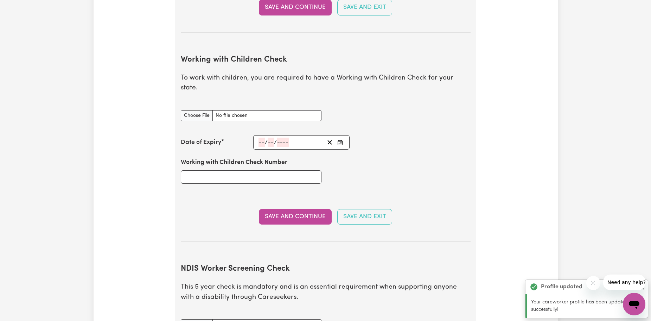
scroll to position [646, 0]
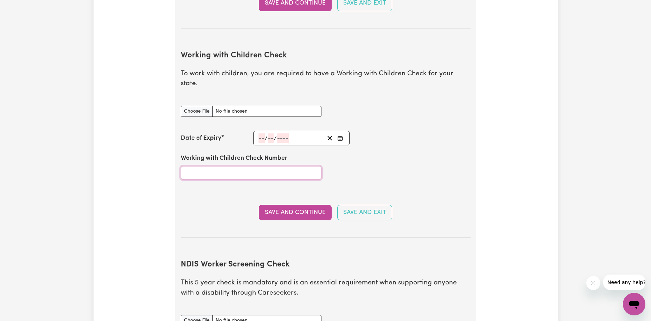
click at [259, 166] on input "Working with Children Check Number" at bounding box center [251, 172] width 141 height 13
type input "956832/3"
click at [305, 208] on button "Save and Continue" at bounding box center [295, 212] width 73 height 15
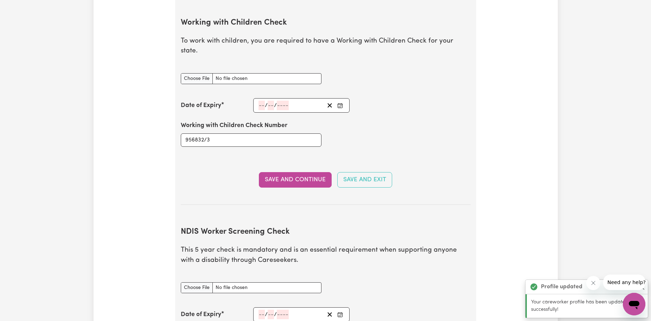
scroll to position [638, 0]
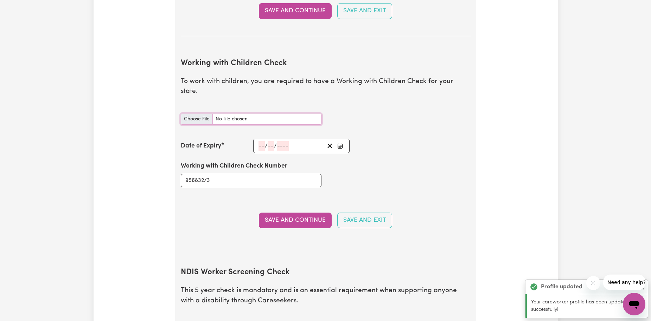
click at [199, 114] on input "Working with Children Check document" at bounding box center [251, 119] width 141 height 11
type input "C:\fakepath\2752.jpg"
click at [262, 141] on input "number" at bounding box center [262, 145] width 6 height 9
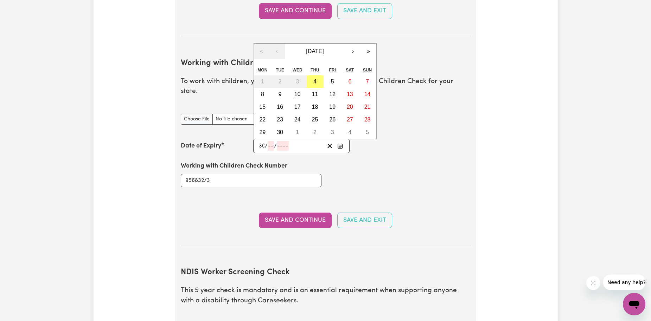
type input "30"
type input "04"
type input "1"
type input "202"
type input "2029-04-30"
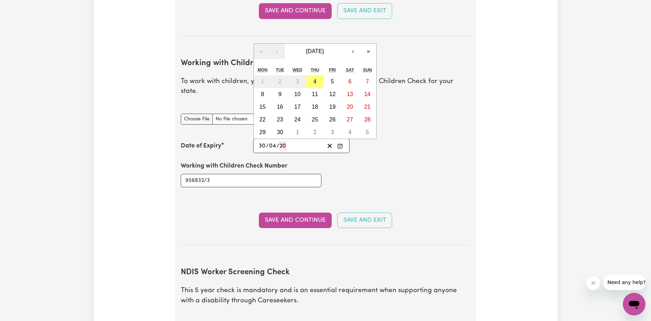
type input "4"
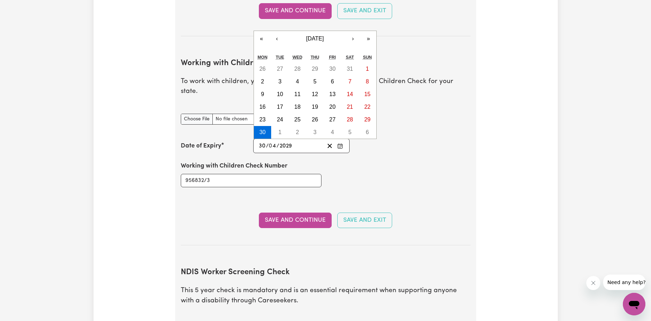
type input "2029"
click at [375, 174] on div "Working with Children Check Number 956832/3" at bounding box center [326, 174] width 298 height 42
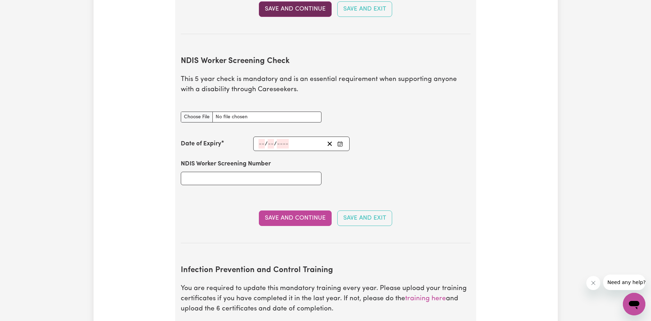
scroll to position [0, 0]
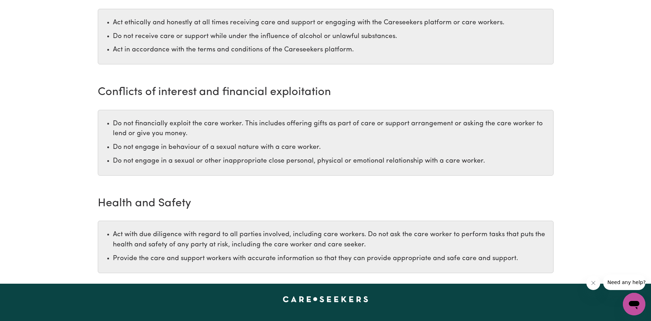
scroll to position [1020, 0]
